Goal: Find specific page/section: Find specific page/section

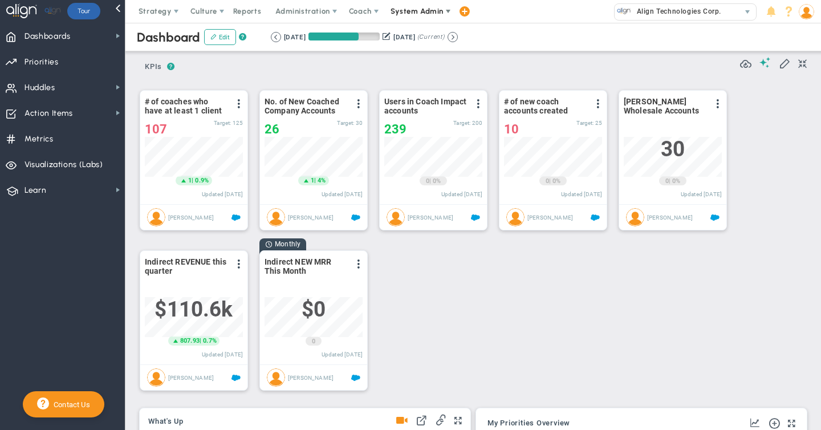
click at [405, 11] on span "System Admin" at bounding box center [416, 11] width 53 height 9
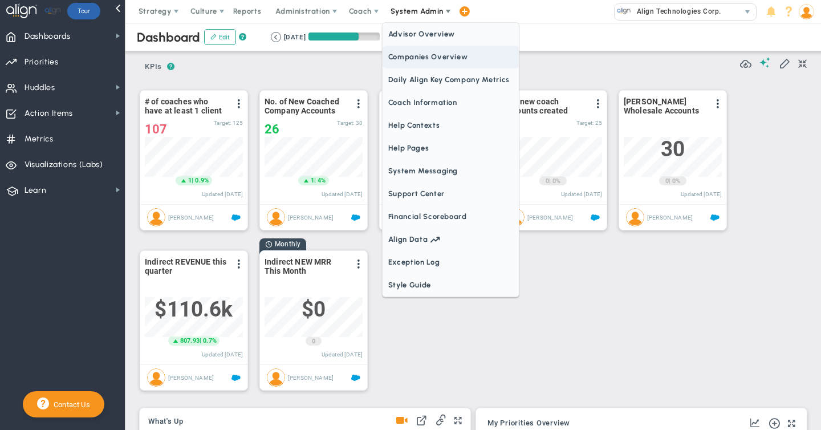
click at [396, 56] on span "Companies Overview" at bounding box center [450, 57] width 136 height 23
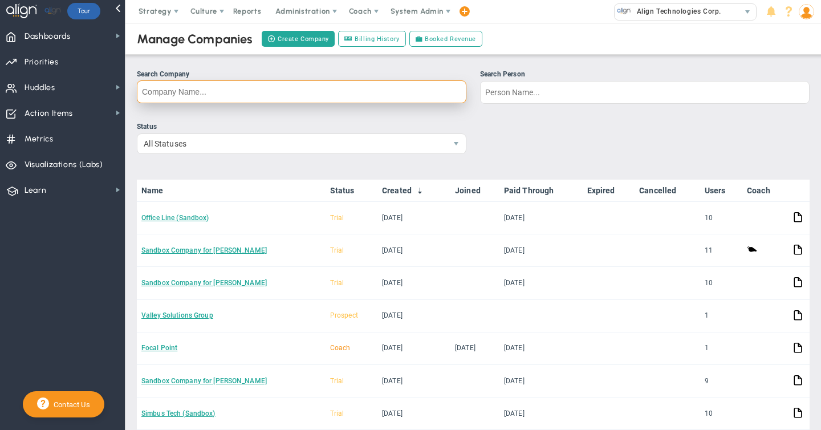
click at [195, 96] on input "Search Company" at bounding box center [301, 91] width 329 height 23
type input "j"
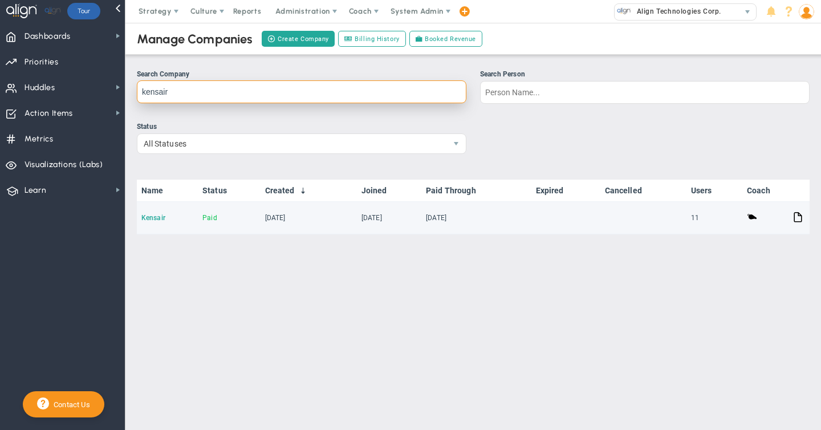
type input "kensair"
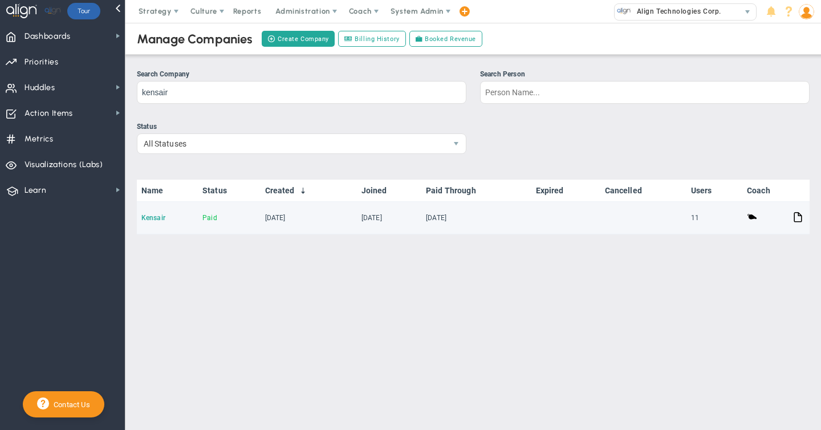
click at [154, 219] on link "Kensair" at bounding box center [153, 218] width 24 height 8
